Goal: Task Accomplishment & Management: Manage account settings

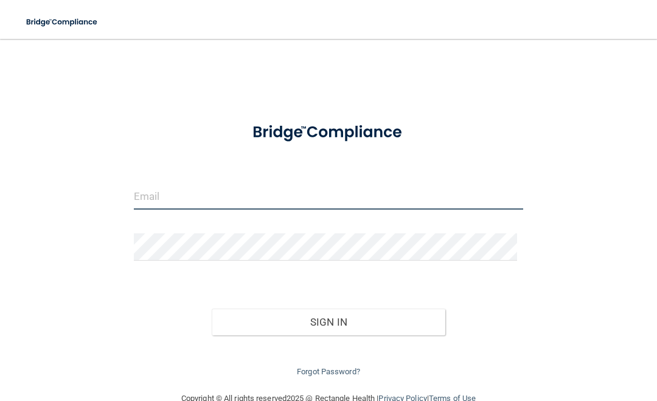
type input "[EMAIL_ADDRESS][DOMAIN_NAME]"
click at [144, 203] on input "[EMAIL_ADDRESS][DOMAIN_NAME]" at bounding box center [328, 195] width 389 height 27
drag, startPoint x: 251, startPoint y: 192, endPoint x: 269, endPoint y: 198, distance: 19.2
click at [251, 193] on input "[EMAIL_ADDRESS][DOMAIN_NAME]" at bounding box center [328, 195] width 389 height 27
click at [96, 210] on div "[EMAIL_ADDRESS][DOMAIN_NAME] Invalid email/password. You don't have permission …" at bounding box center [328, 215] width 608 height 328
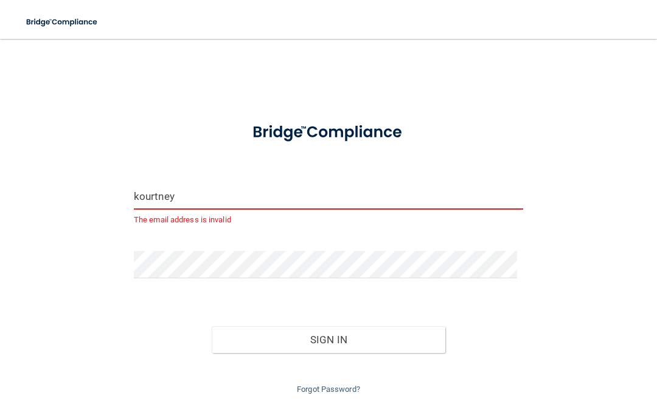
type input "[EMAIL_ADDRESS][DOMAIN_NAME]"
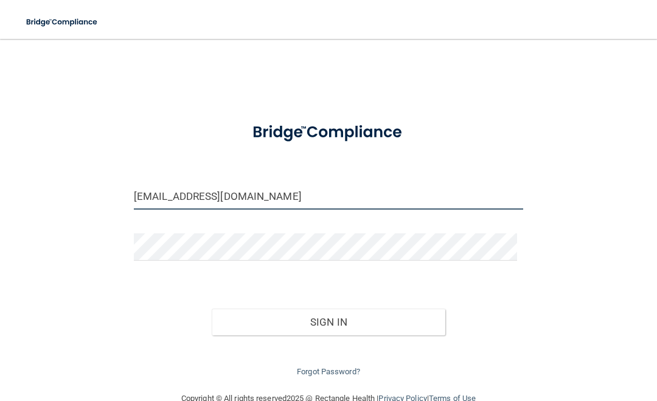
click at [212, 309] on button "Sign In" at bounding box center [328, 322] width 233 height 27
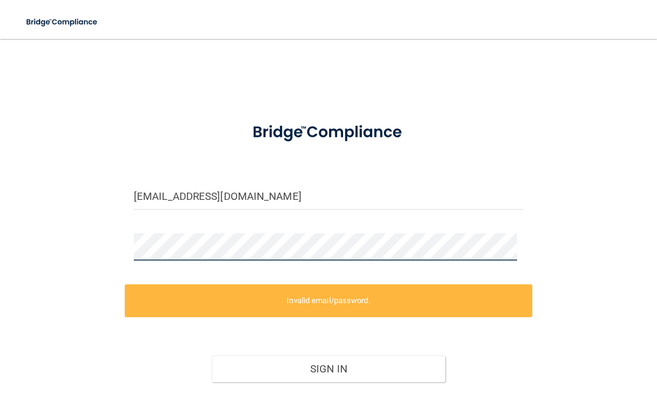
click at [78, 260] on div "[EMAIL_ADDRESS][DOMAIN_NAME] Invalid email/password. You don't have permission …" at bounding box center [328, 238] width 608 height 375
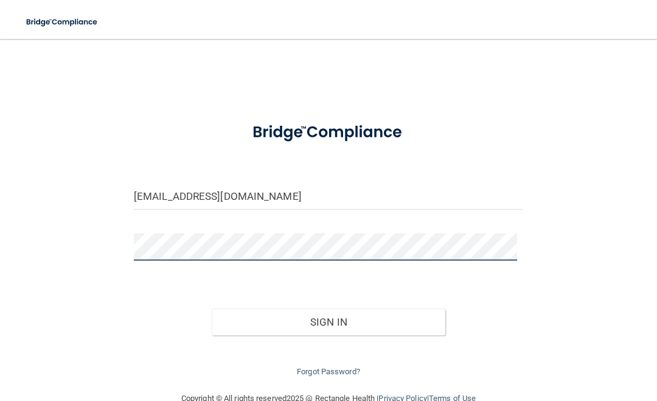
click at [212, 309] on button "Sign In" at bounding box center [328, 322] width 233 height 27
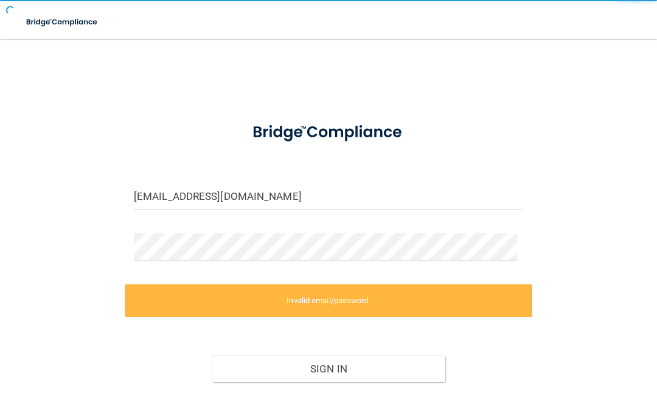
click at [607, 253] on div "[EMAIL_ADDRESS][DOMAIN_NAME] Invalid email/password. You don't have permission …" at bounding box center [328, 238] width 608 height 375
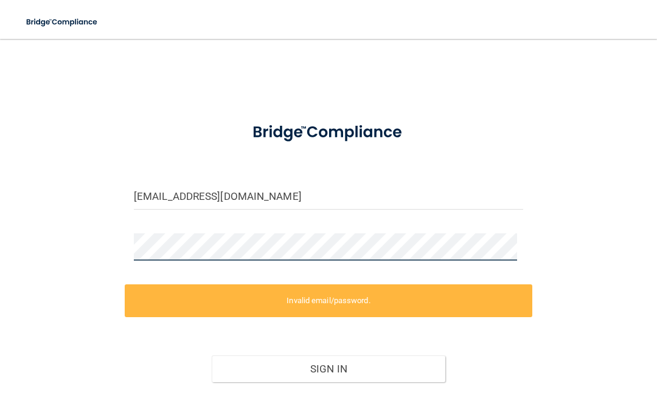
click at [74, 231] on div "[EMAIL_ADDRESS][DOMAIN_NAME] Invalid email/password. You don't have permission …" at bounding box center [328, 238] width 608 height 375
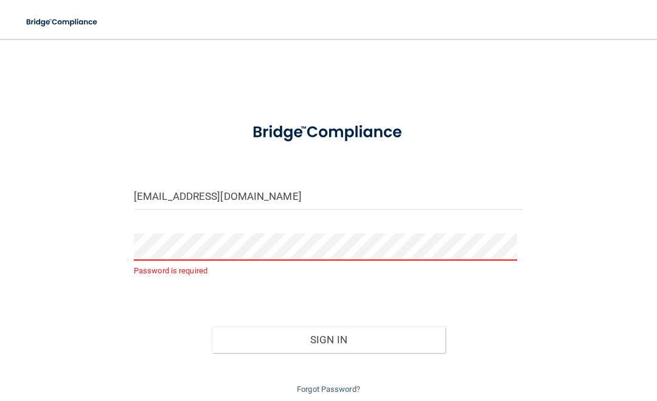
click at [559, 209] on div "[EMAIL_ADDRESS][DOMAIN_NAME] Password is required Invalid email/password. You d…" at bounding box center [328, 224] width 608 height 346
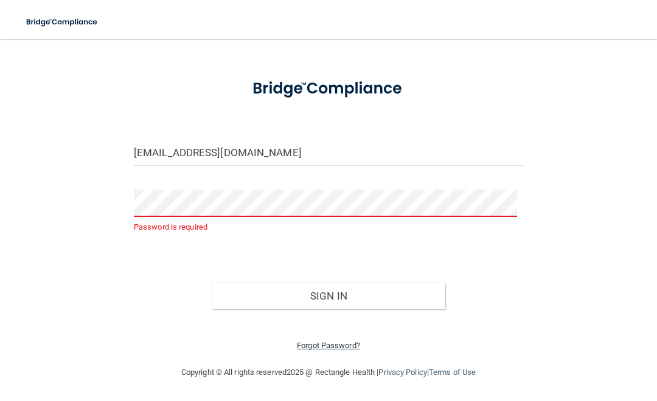
click at [323, 341] on link "Forgot Password?" at bounding box center [328, 345] width 63 height 9
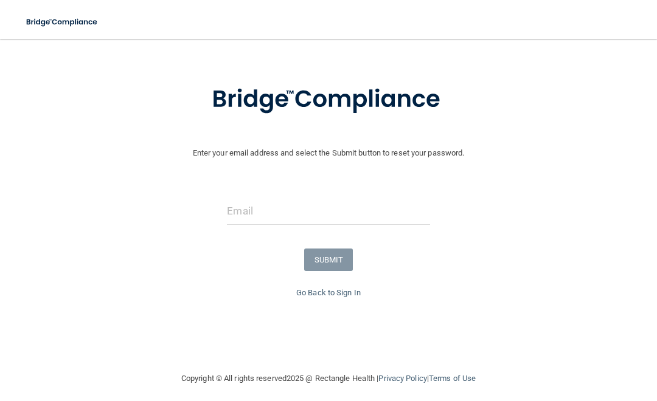
scroll to position [50, 0]
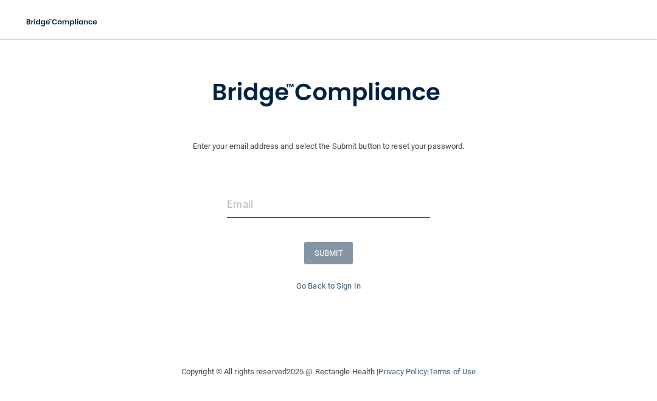
click at [289, 209] on input "email" at bounding box center [328, 204] width 202 height 27
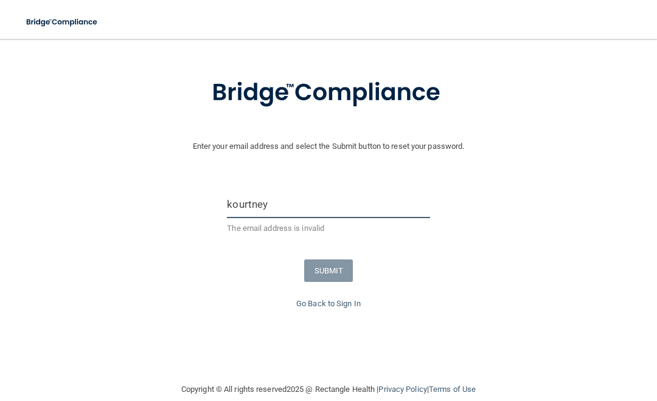
type input "[EMAIL_ADDRESS][DOMAIN_NAME]"
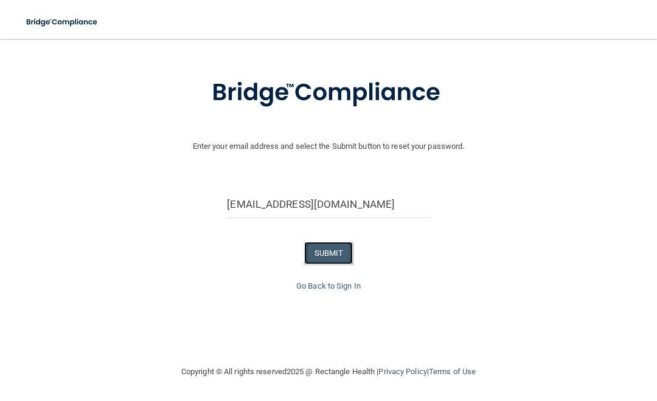
click at [307, 257] on button "SUBMIT" at bounding box center [328, 253] width 49 height 22
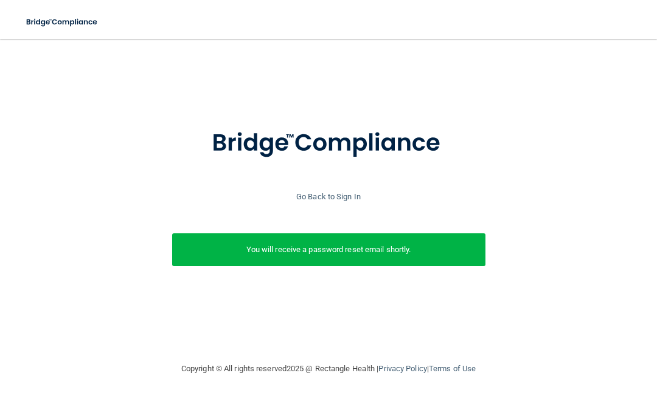
scroll to position [0, 0]
click at [316, 193] on link "Go Back to Sign In" at bounding box center [328, 196] width 64 height 9
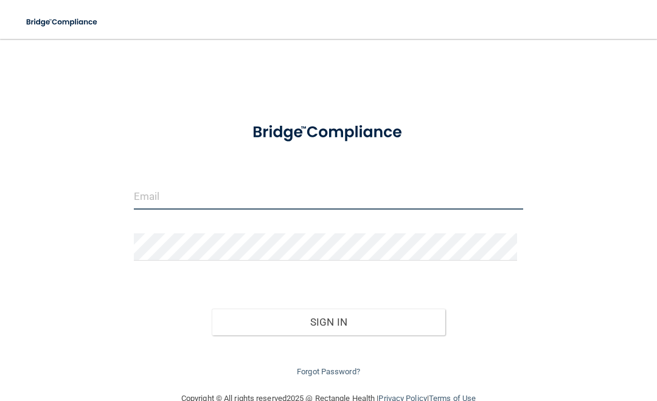
click at [260, 202] on input "email" at bounding box center [328, 195] width 389 height 27
type input "[EMAIL_ADDRESS]"
drag, startPoint x: 297, startPoint y: 193, endPoint x: -52, endPoint y: 210, distance: 350.0
click at [0, 210] on html "Toggle navigation Manage My Enterprise Manage My Location [EMAIL_ADDRESS] Inval…" at bounding box center [328, 200] width 657 height 401
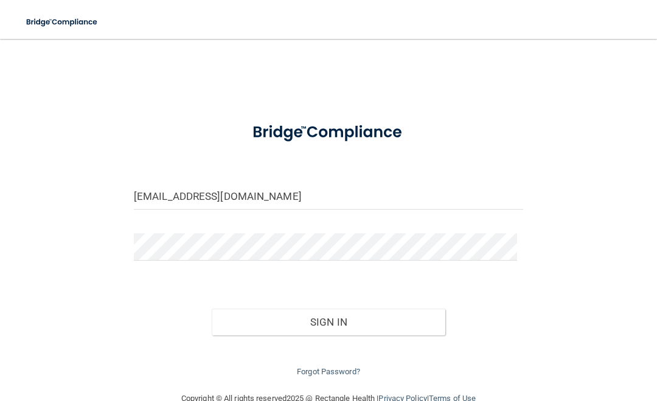
type input "[EMAIL_ADDRESS][DOMAIN_NAME]"
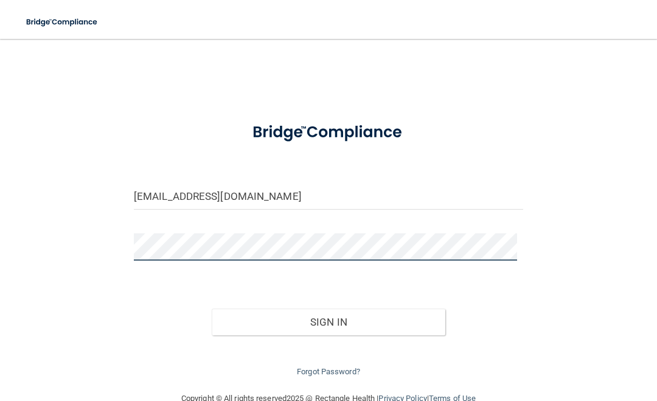
click at [212, 309] on button "Sign In" at bounding box center [328, 322] width 233 height 27
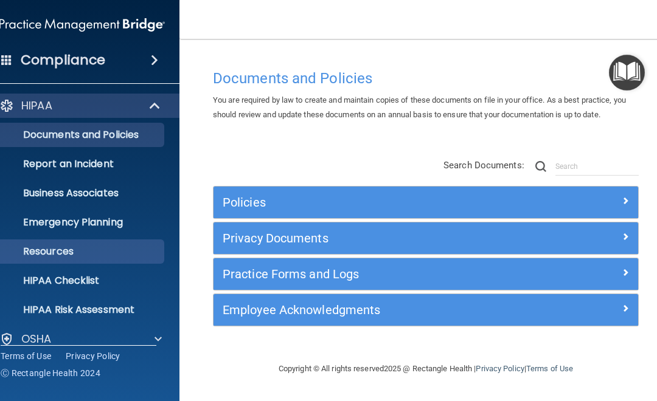
scroll to position [103, 0]
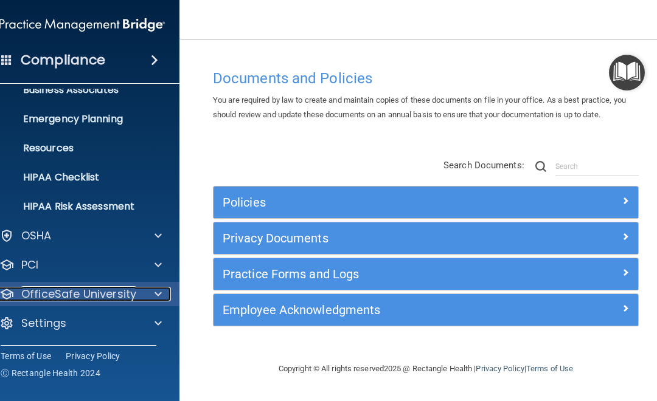
click at [86, 299] on p "OfficeSafe University" at bounding box center [78, 294] width 115 height 15
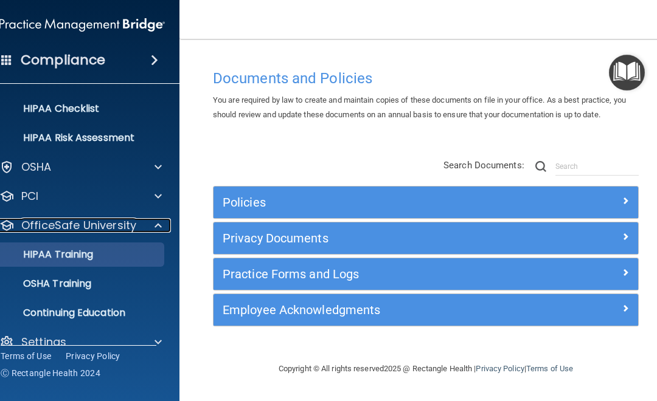
scroll to position [191, 0]
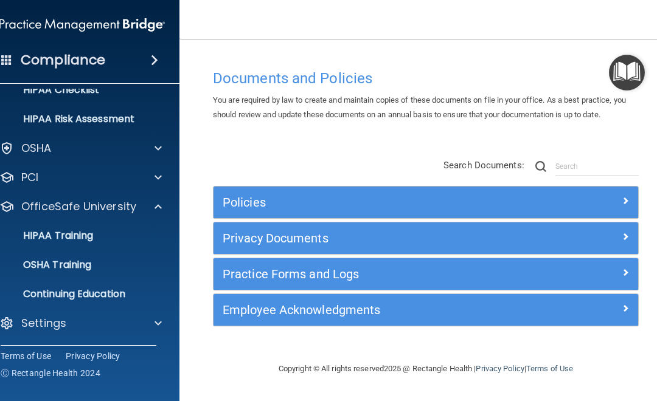
click at [92, 309] on div "HIPAA Documents and Policies Report an Incident Business Associates Emergency P…" at bounding box center [82, 121] width 195 height 447
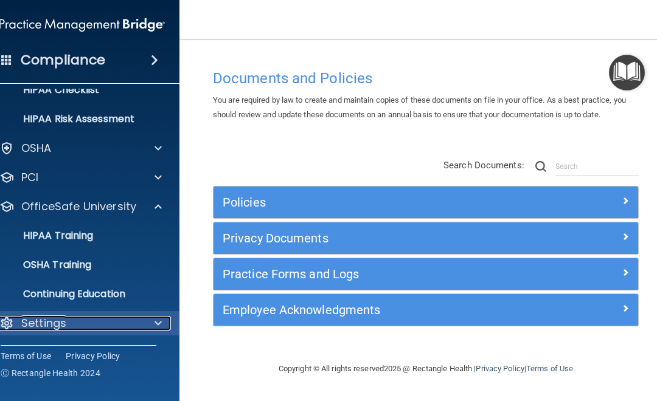
click at [93, 317] on div "Settings" at bounding box center [65, 323] width 151 height 15
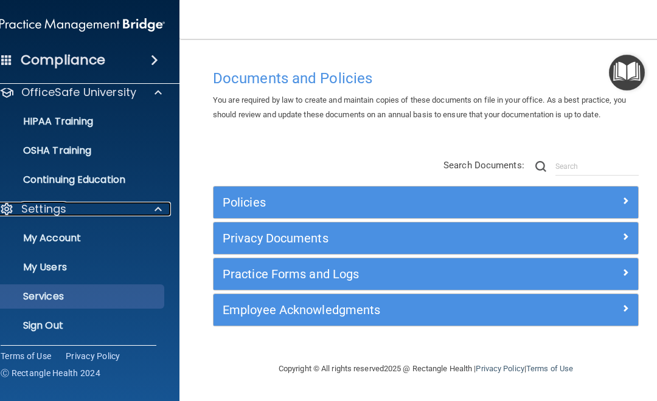
scroll to position [307, 0]
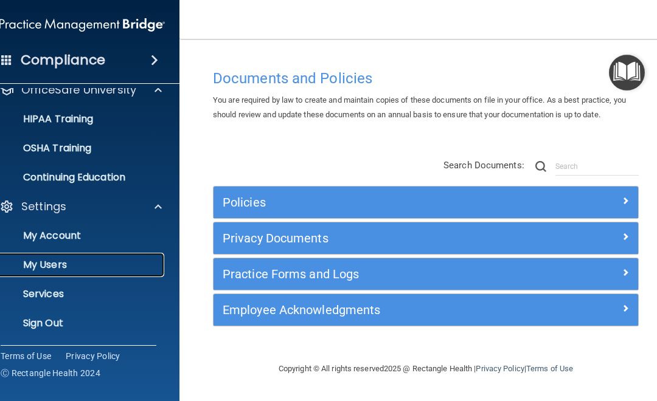
click at [63, 275] on link "My Users" at bounding box center [69, 265] width 192 height 24
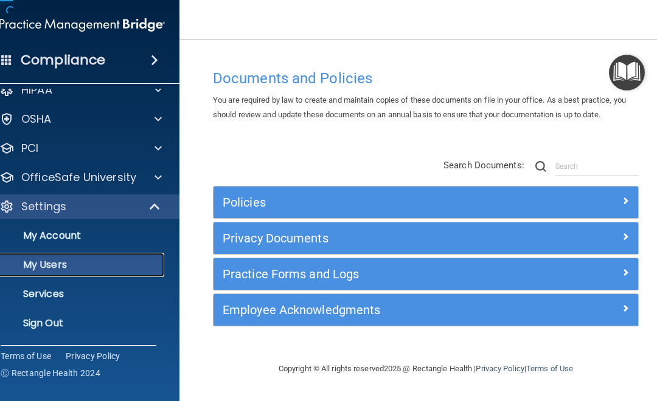
scroll to position [16, 0]
select select "20"
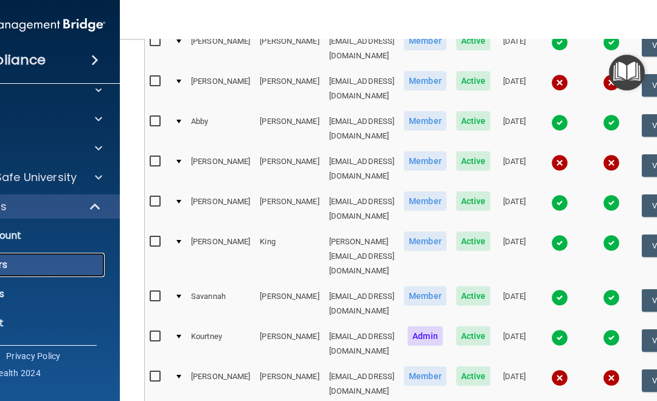
scroll to position [122, 0]
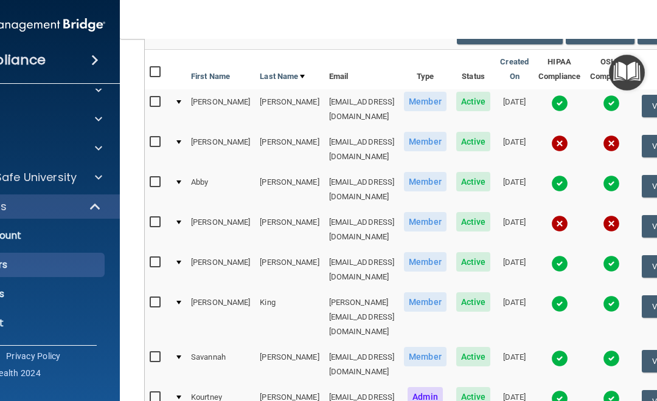
click at [151, 218] on input "checkbox" at bounding box center [157, 223] width 14 height 10
checkbox input "true"
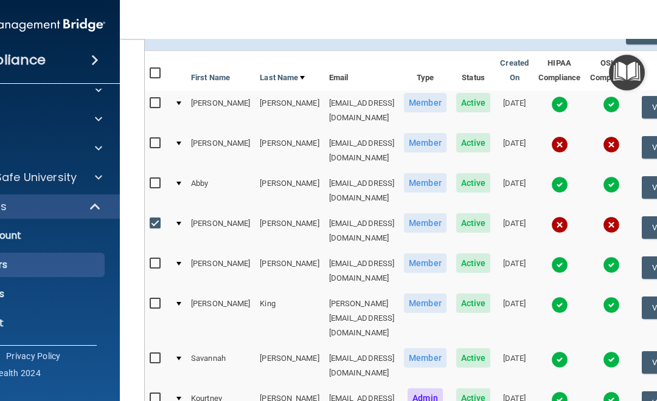
click at [153, 139] on input "checkbox" at bounding box center [157, 144] width 14 height 10
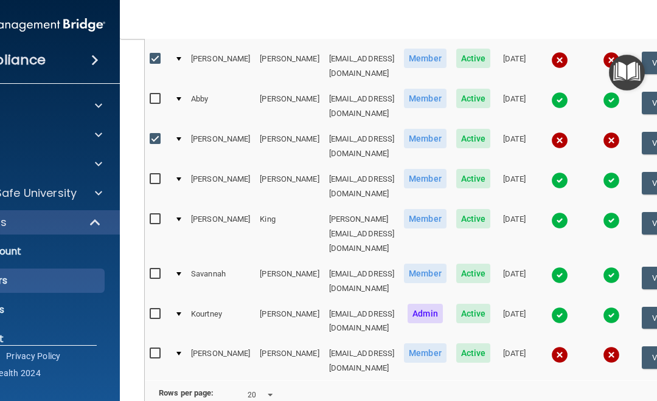
scroll to position [20, 0]
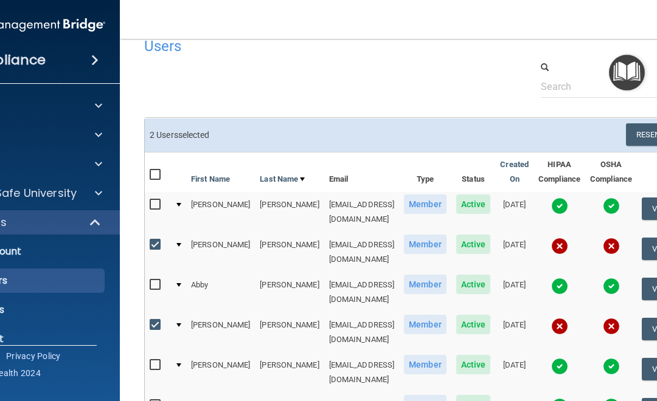
click at [151, 240] on input "checkbox" at bounding box center [157, 245] width 14 height 10
checkbox input "false"
click at [151, 320] on input "checkbox" at bounding box center [157, 325] width 14 height 10
checkbox input "false"
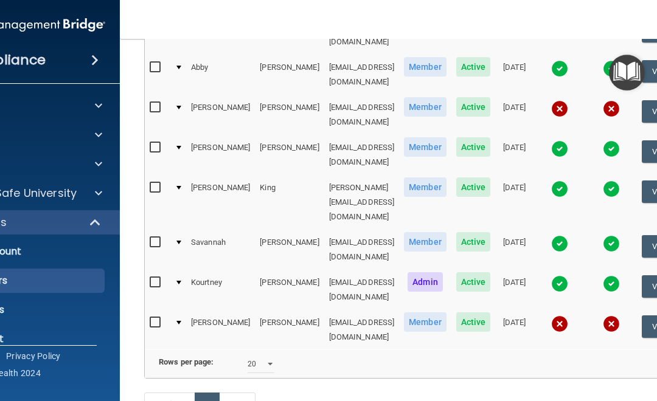
scroll to position [262, 0]
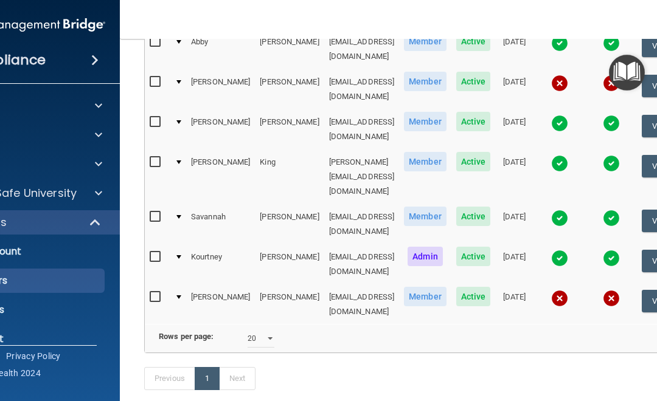
click at [153, 292] on input "checkbox" at bounding box center [157, 297] width 14 height 10
checkbox input "true"
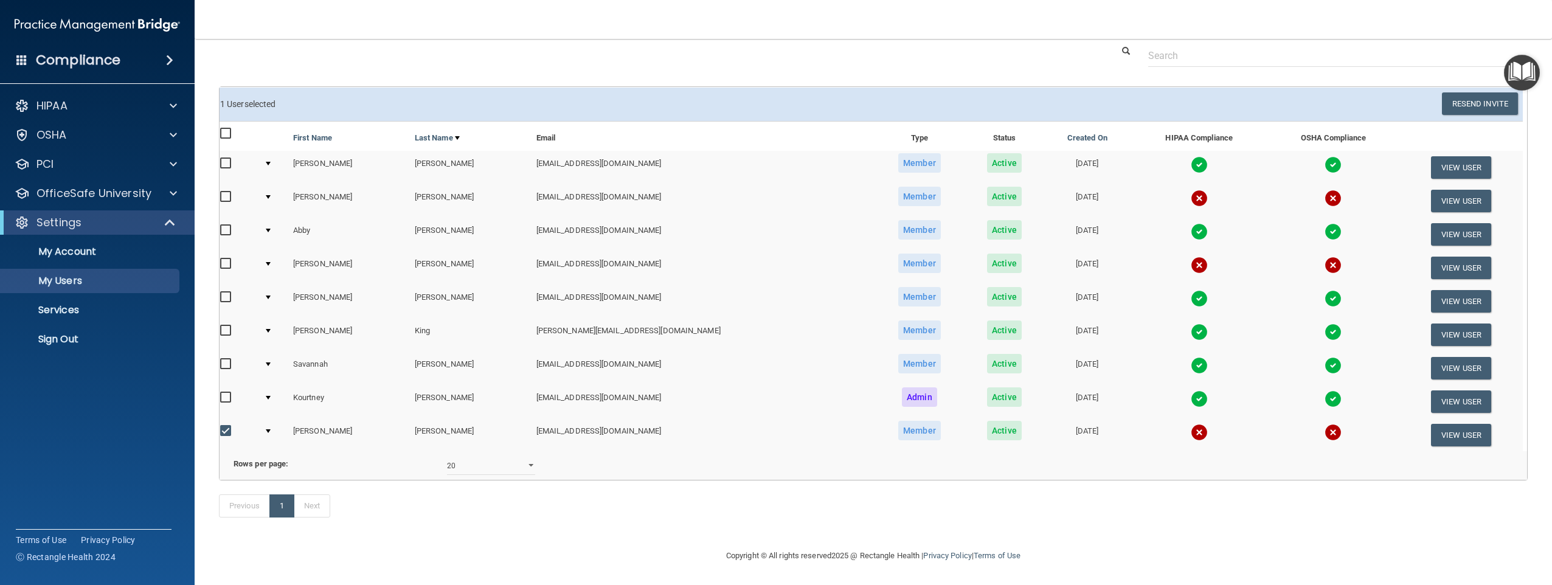
scroll to position [55, 0]
click at [656, 401] on button "View User" at bounding box center [1461, 435] width 60 height 22
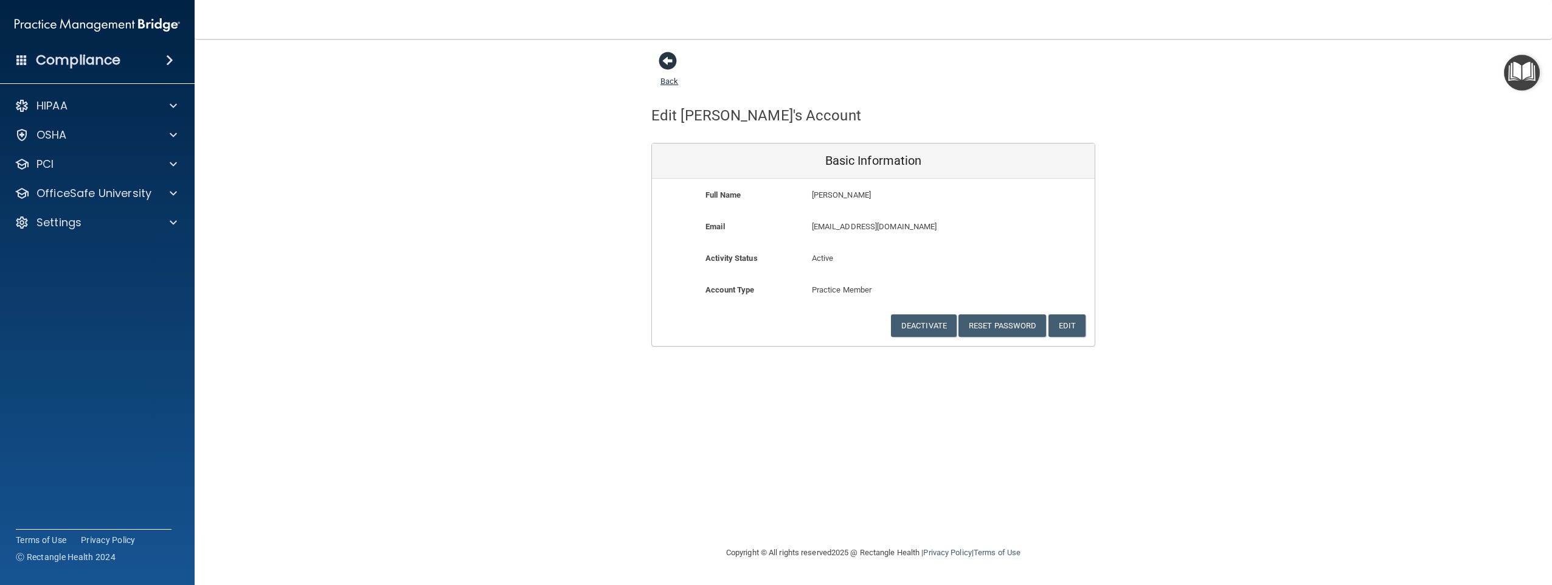
click at [656, 64] on span at bounding box center [667, 61] width 18 height 18
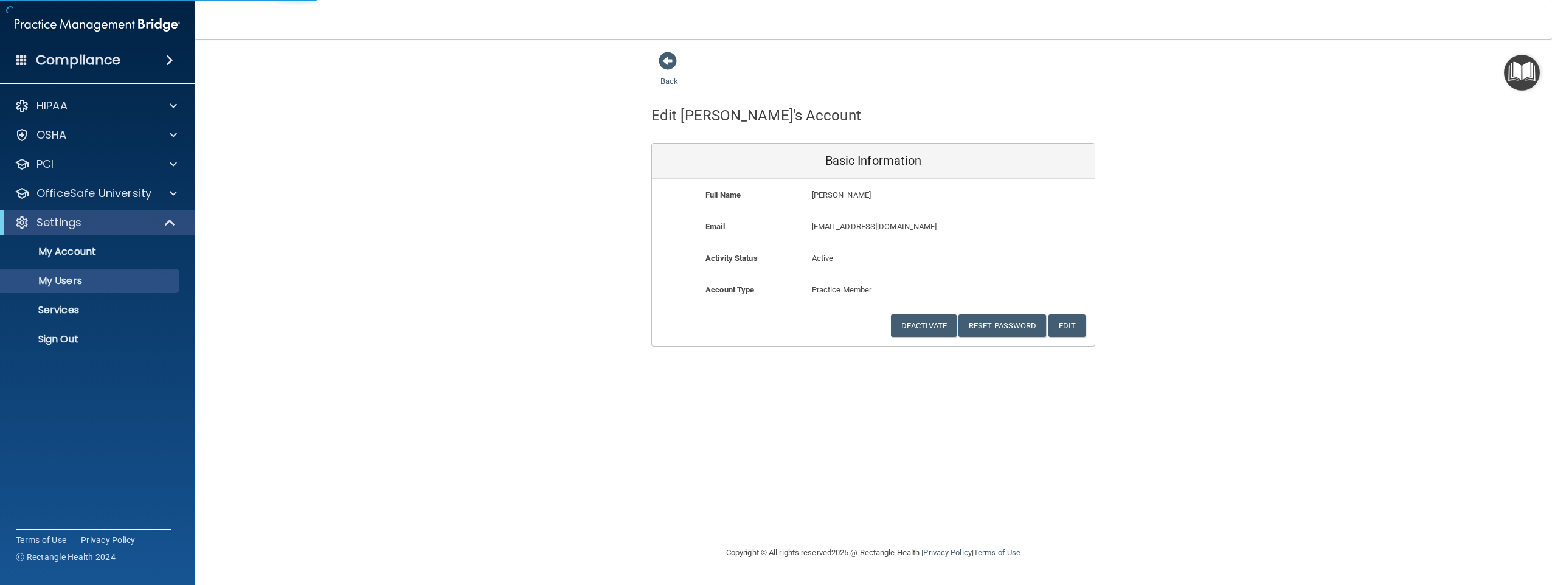
select select "20"
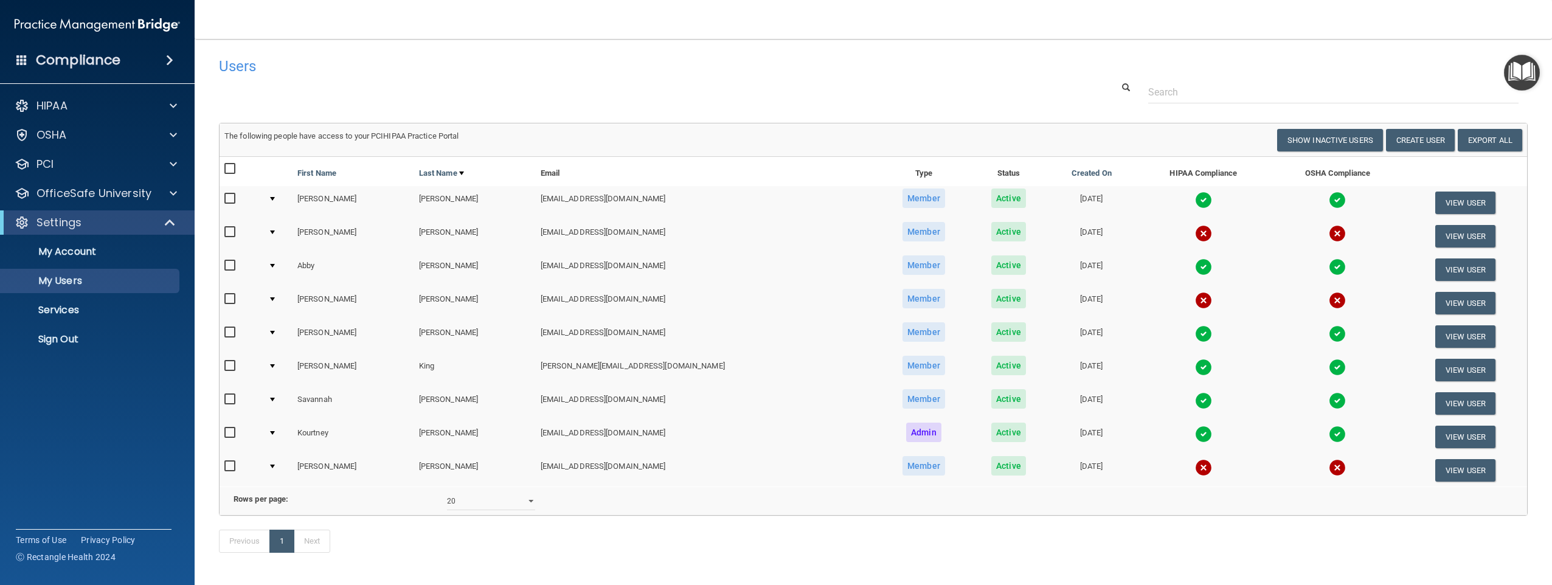
drag, startPoint x: 319, startPoint y: 465, endPoint x: 281, endPoint y: 474, distance: 38.8
click at [318, 401] on td "[PERSON_NAME]" at bounding box center [353, 470] width 122 height 33
click at [278, 401] on td at bounding box center [277, 470] width 29 height 33
